Goal: Obtain resource: Obtain resource

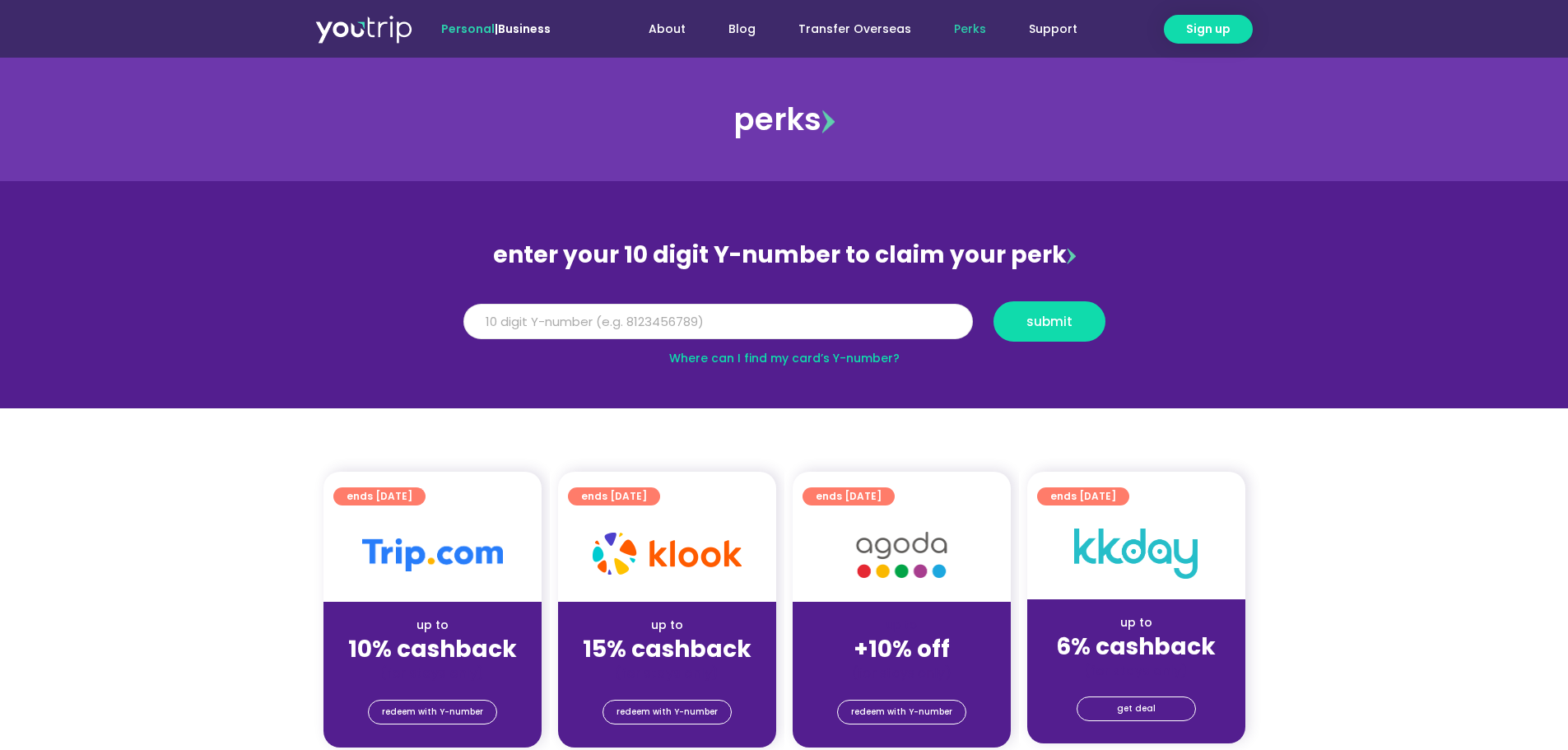
click at [567, 318] on input "Y Number" at bounding box center [718, 322] width 510 height 37
click at [1018, 316] on span "submit" at bounding box center [1049, 321] width 84 height 12
click at [620, 315] on input "[CREDIT_CARD_NUMBER]" at bounding box center [718, 322] width 510 height 37
type input "5"
type input "8150459507"
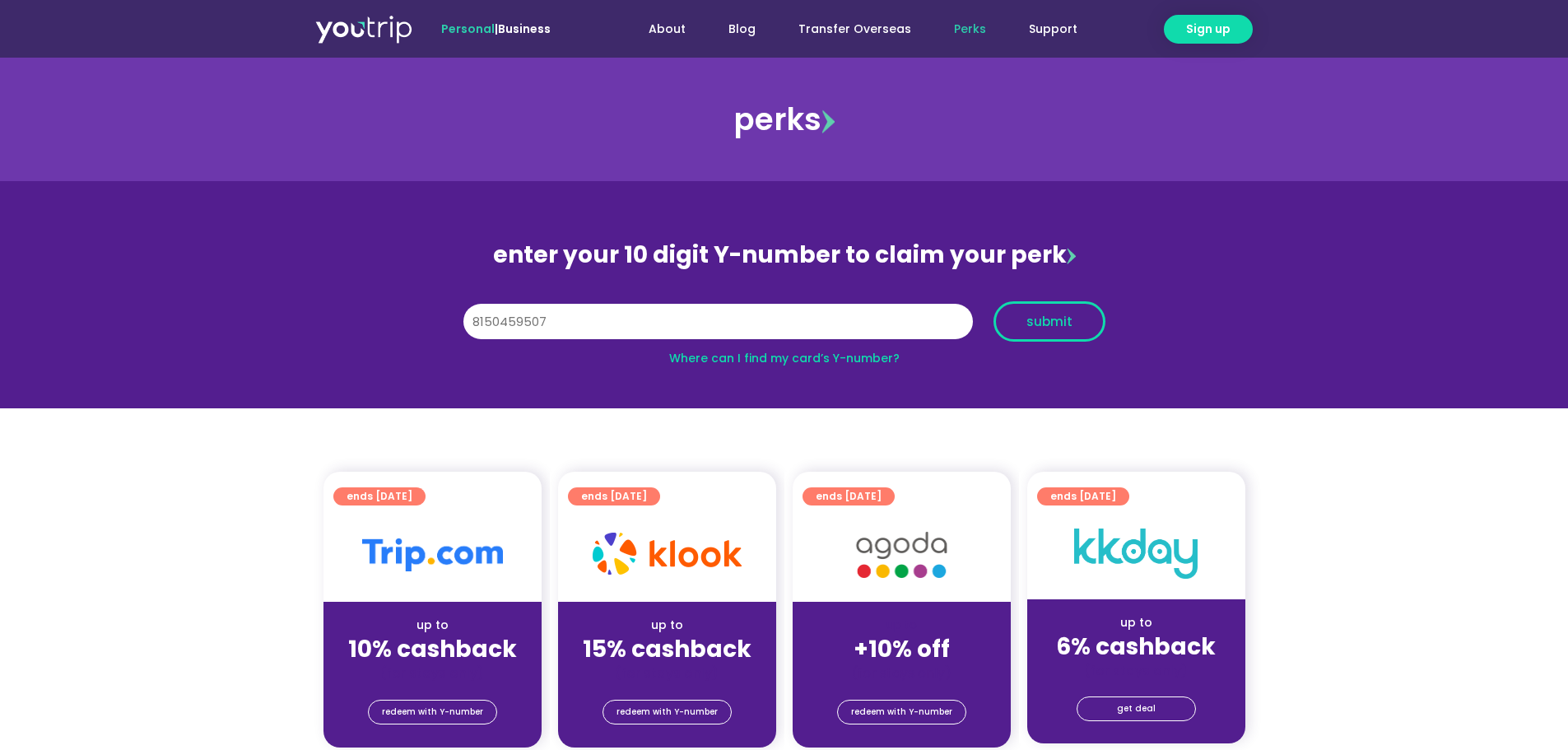
click at [1033, 315] on span "submit" at bounding box center [1049, 321] width 47 height 12
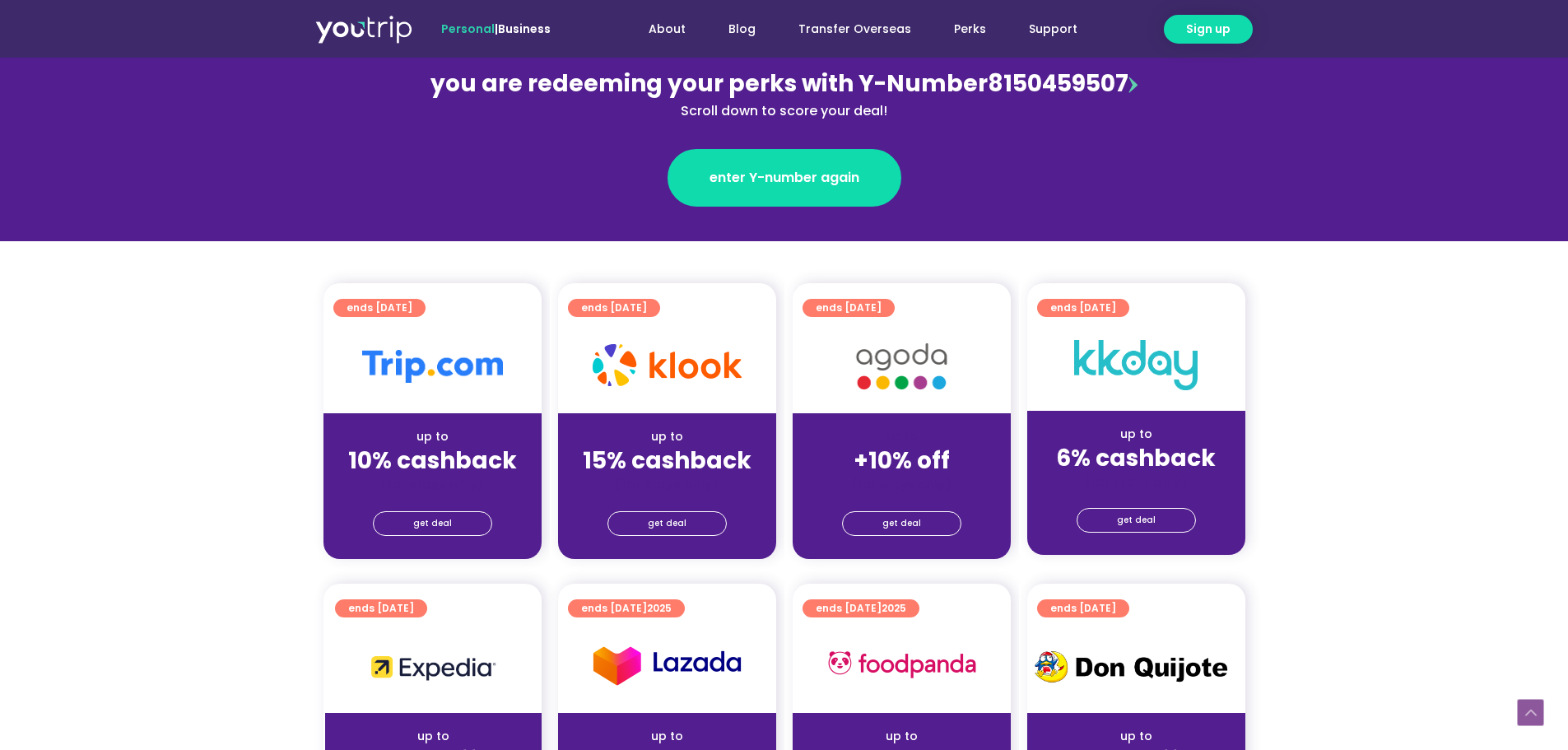
scroll to position [329, 0]
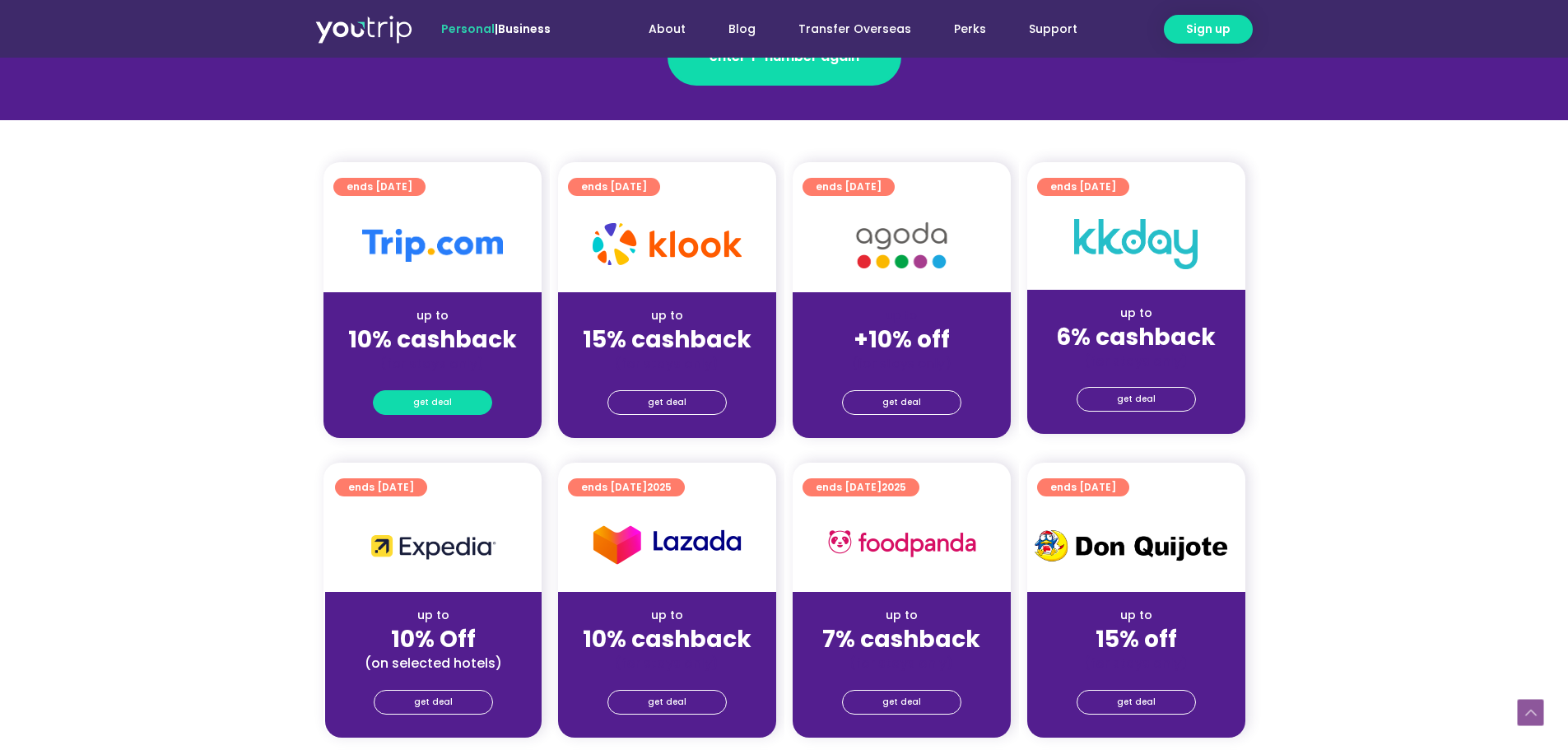
click at [462, 403] on link "get deal" at bounding box center [433, 402] width 120 height 25
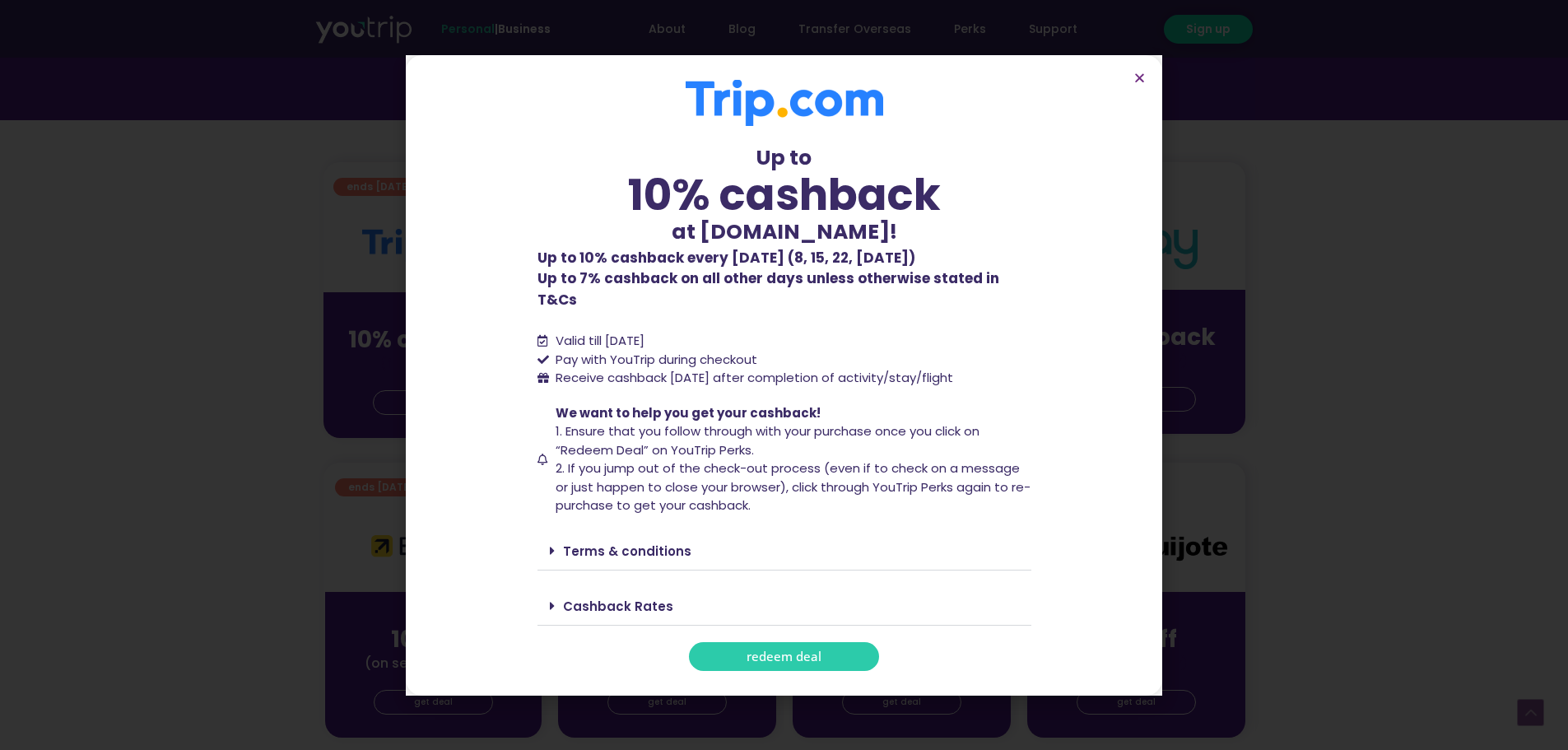
click at [752, 650] on span "redeem deal" at bounding box center [784, 656] width 75 height 12
